Goal: Task Accomplishment & Management: Manage account settings

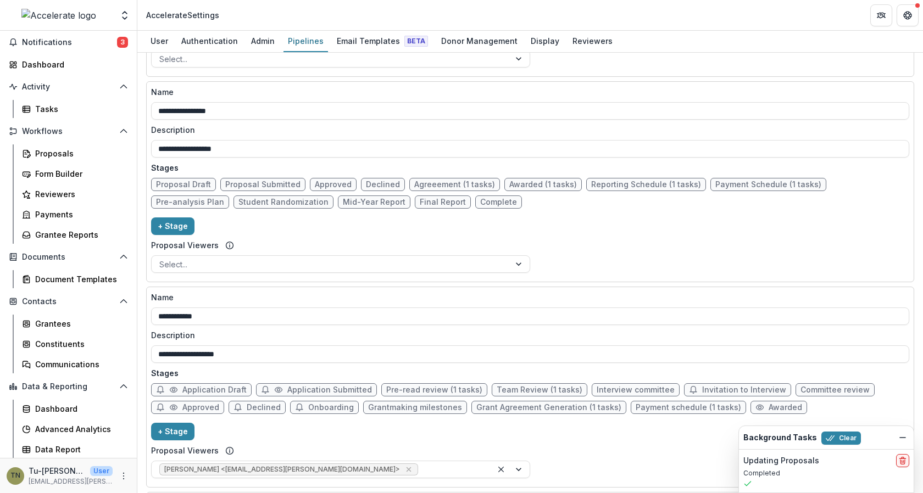
scroll to position [638, 0]
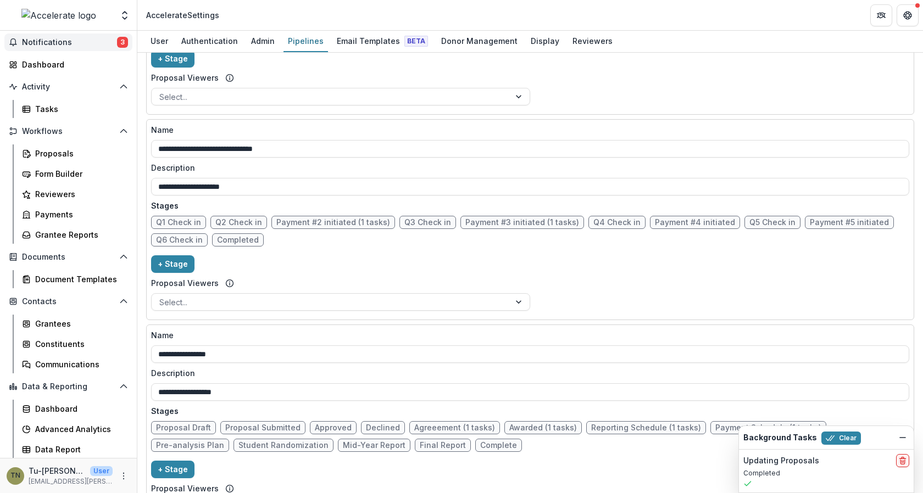
click at [54, 42] on span "Notifications" at bounding box center [69, 42] width 95 height 9
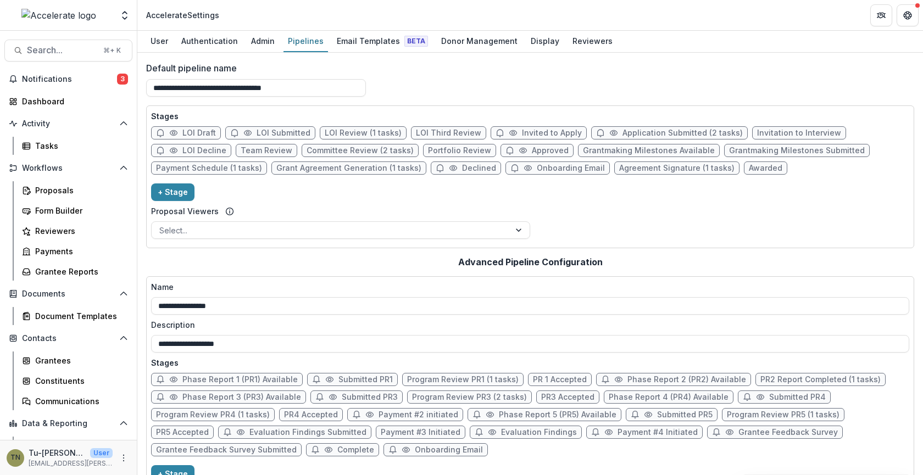
scroll to position [155, 0]
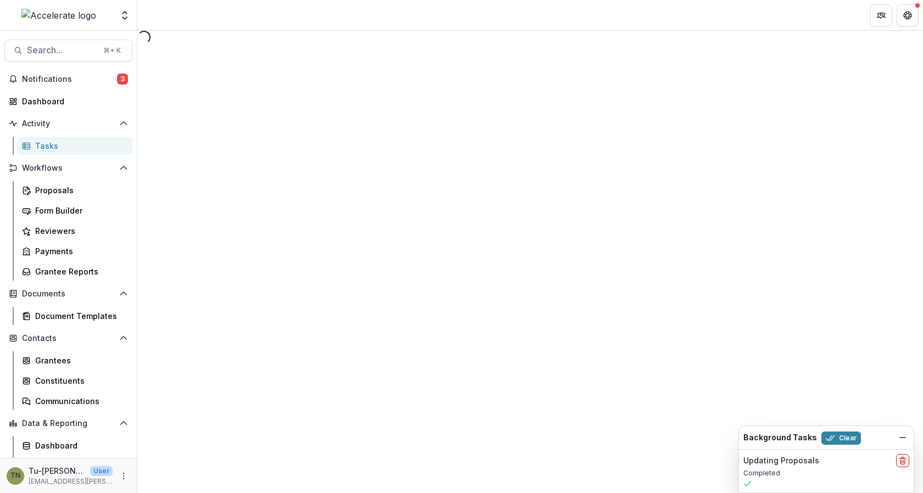
select select "********"
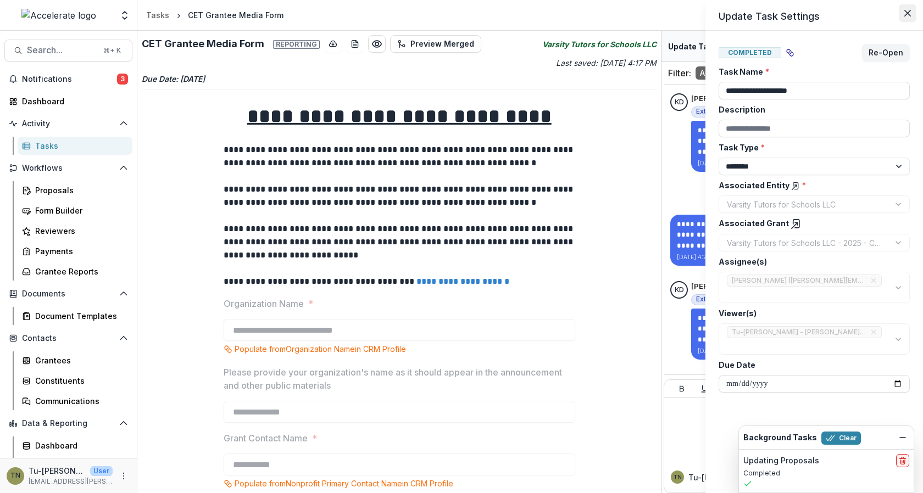
click at [906, 16] on icon "Close" at bounding box center [907, 13] width 7 height 7
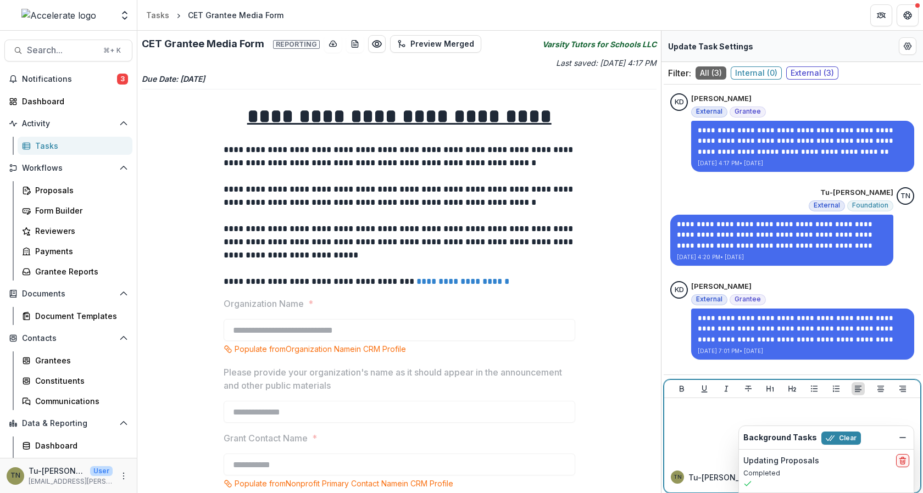
click at [799, 400] on div at bounding box center [792, 430] width 256 height 64
click at [903, 438] on icon "Dismiss" at bounding box center [902, 437] width 9 height 9
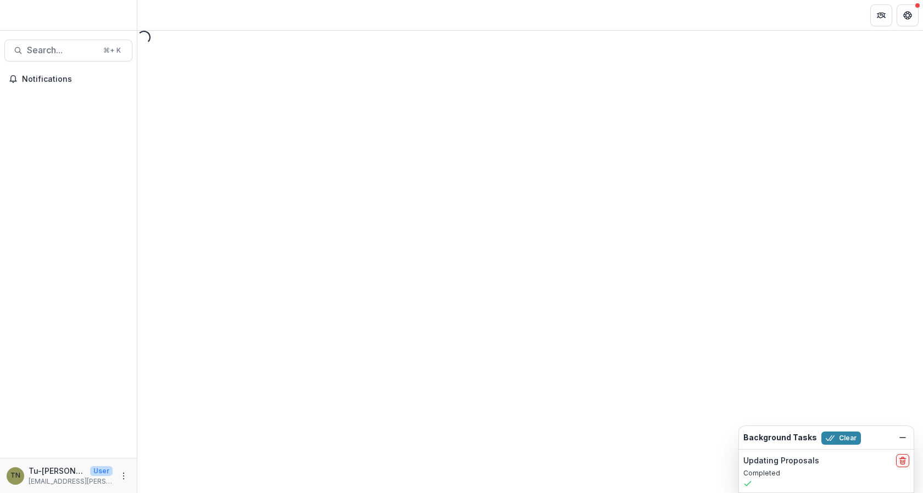
select select "********"
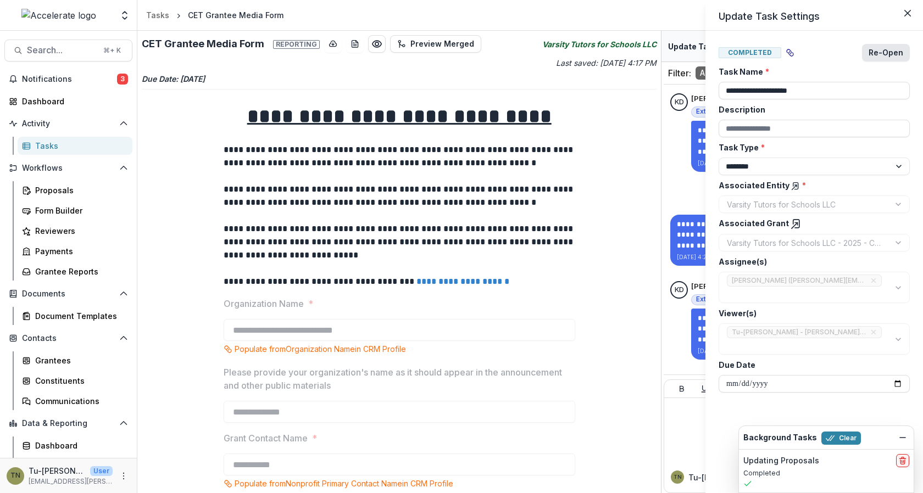
click at [884, 50] on button "Re-Open" at bounding box center [886, 53] width 48 height 18
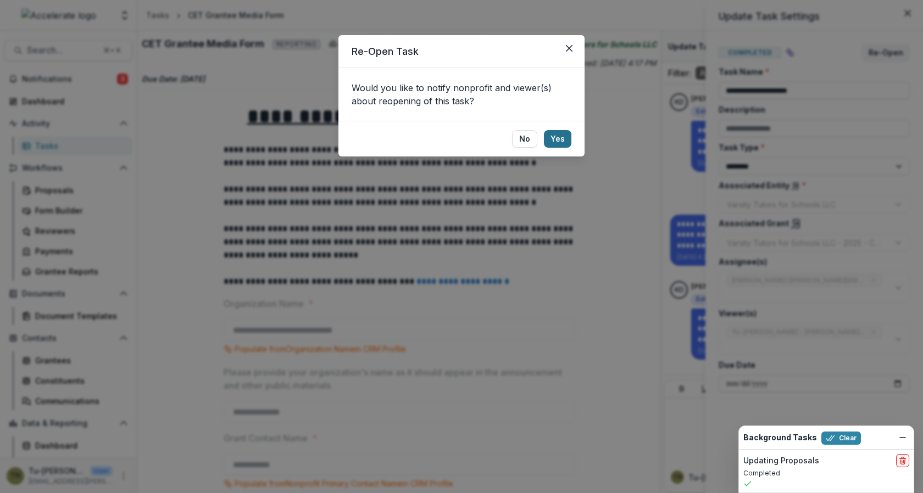
click at [562, 136] on button "Yes" at bounding box center [557, 139] width 27 height 18
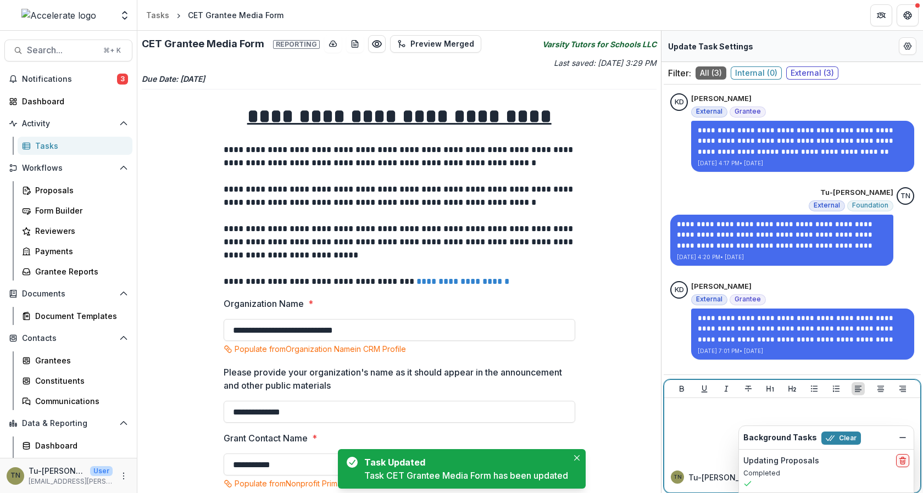
click at [702, 419] on div at bounding box center [791, 430] width 247 height 55
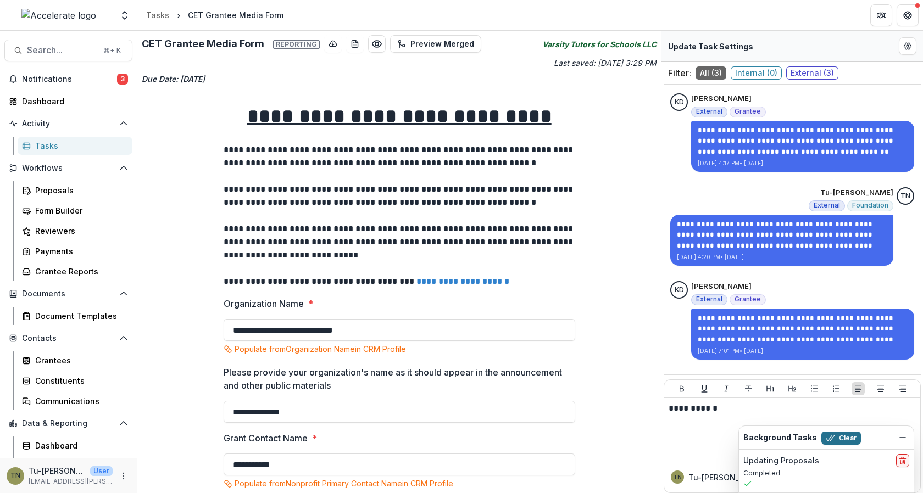
click at [851, 437] on button "Clear" at bounding box center [841, 438] width 40 height 13
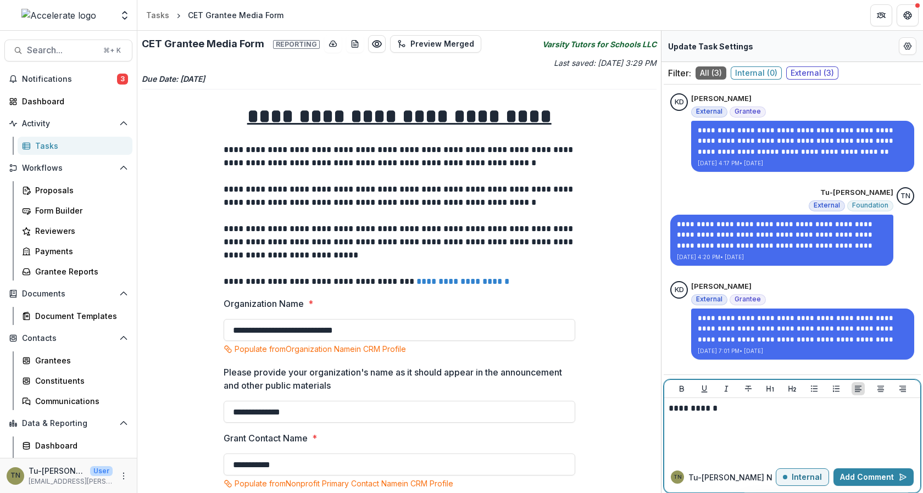
click at [813, 476] on p "Internal" at bounding box center [806, 477] width 30 height 9
click at [767, 433] on div at bounding box center [791, 430] width 247 height 55
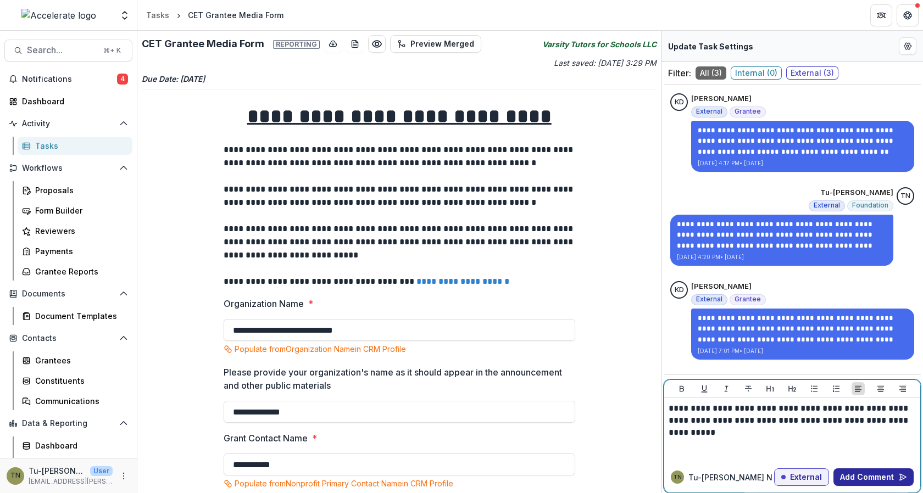
click at [862, 473] on button "Add Comment" at bounding box center [873, 478] width 80 height 18
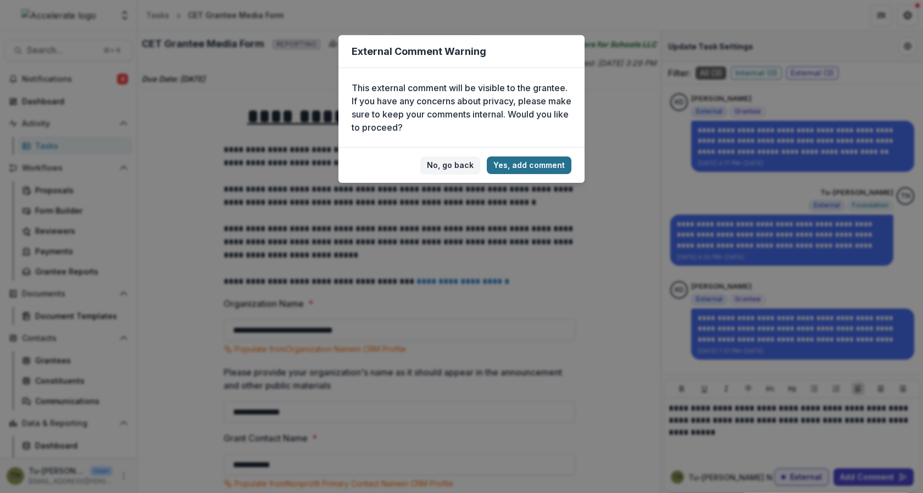
click at [514, 164] on button "Yes, add comment" at bounding box center [529, 166] width 85 height 18
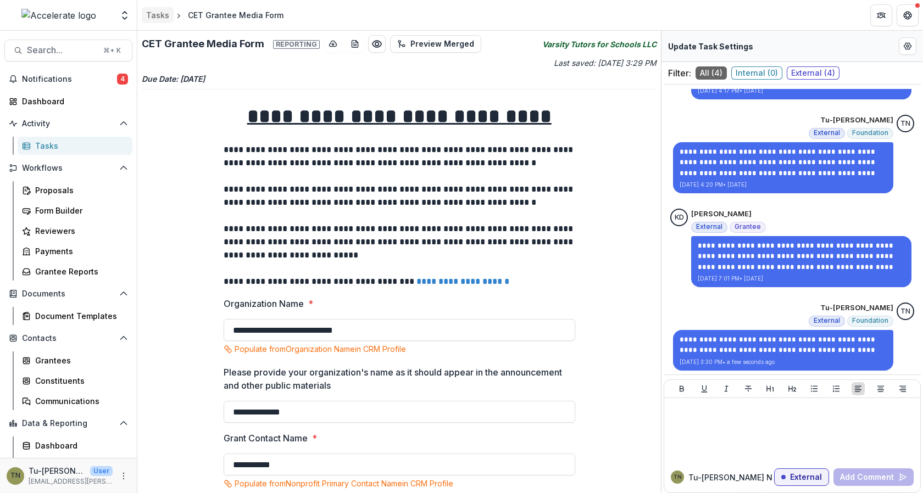
click at [157, 18] on div "Tasks" at bounding box center [157, 15] width 23 height 12
